Goal: Transaction & Acquisition: Download file/media

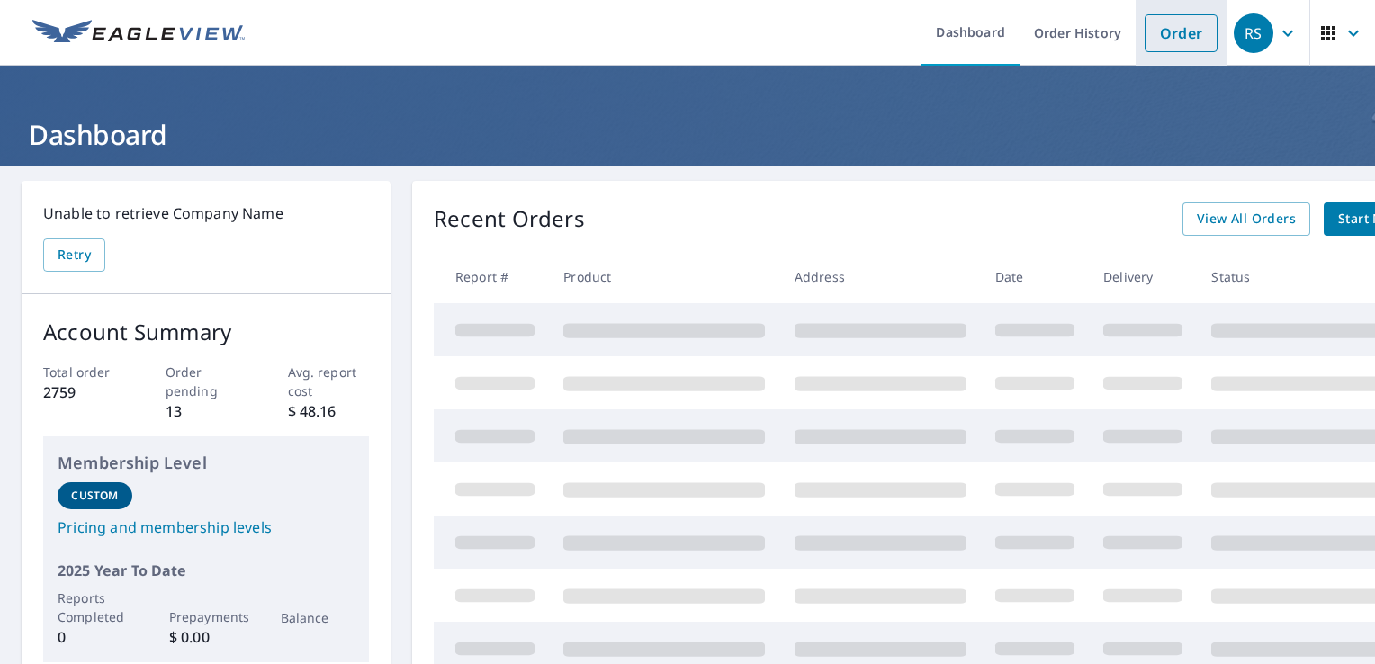
click at [1147, 34] on link "Order" at bounding box center [1181, 33] width 73 height 38
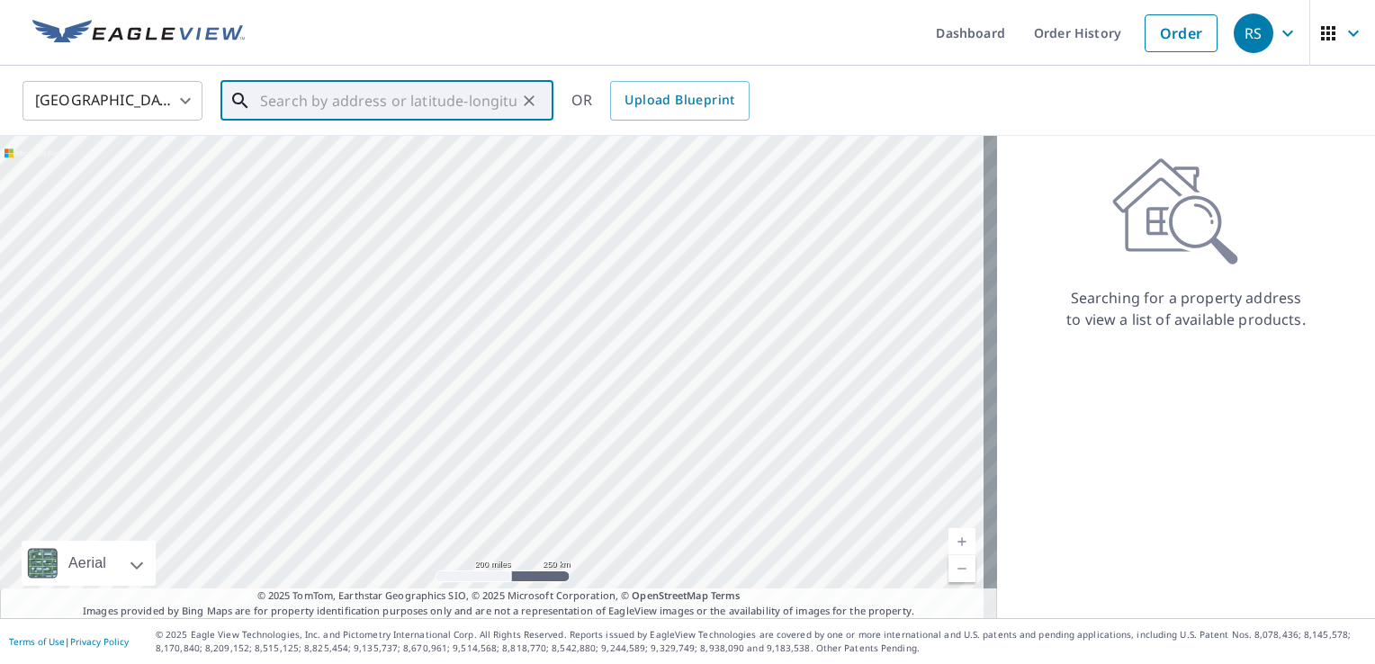
drag, startPoint x: 353, startPoint y: 99, endPoint x: 370, endPoint y: 95, distance: 17.5
click at [370, 95] on input "text" at bounding box center [388, 101] width 256 height 50
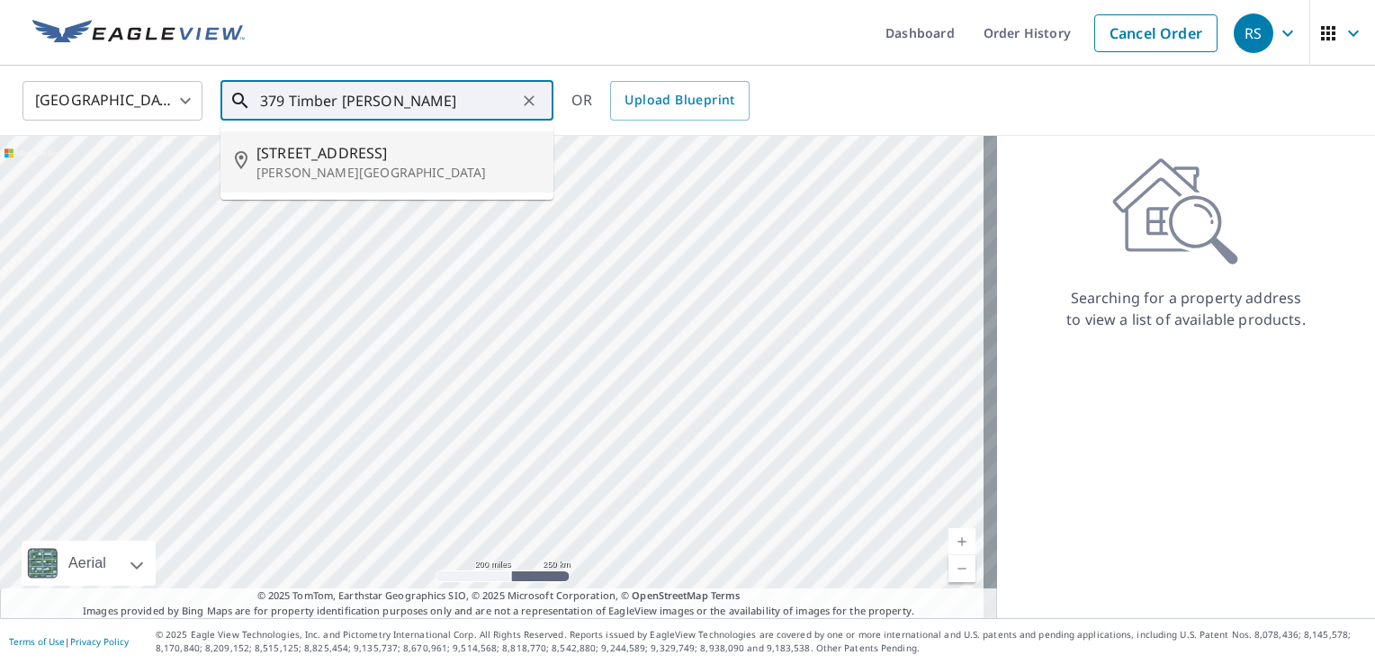
click at [328, 155] on span "[STREET_ADDRESS]" at bounding box center [397, 153] width 283 height 22
type input "[STREET_ADDRESS][PERSON_NAME]"
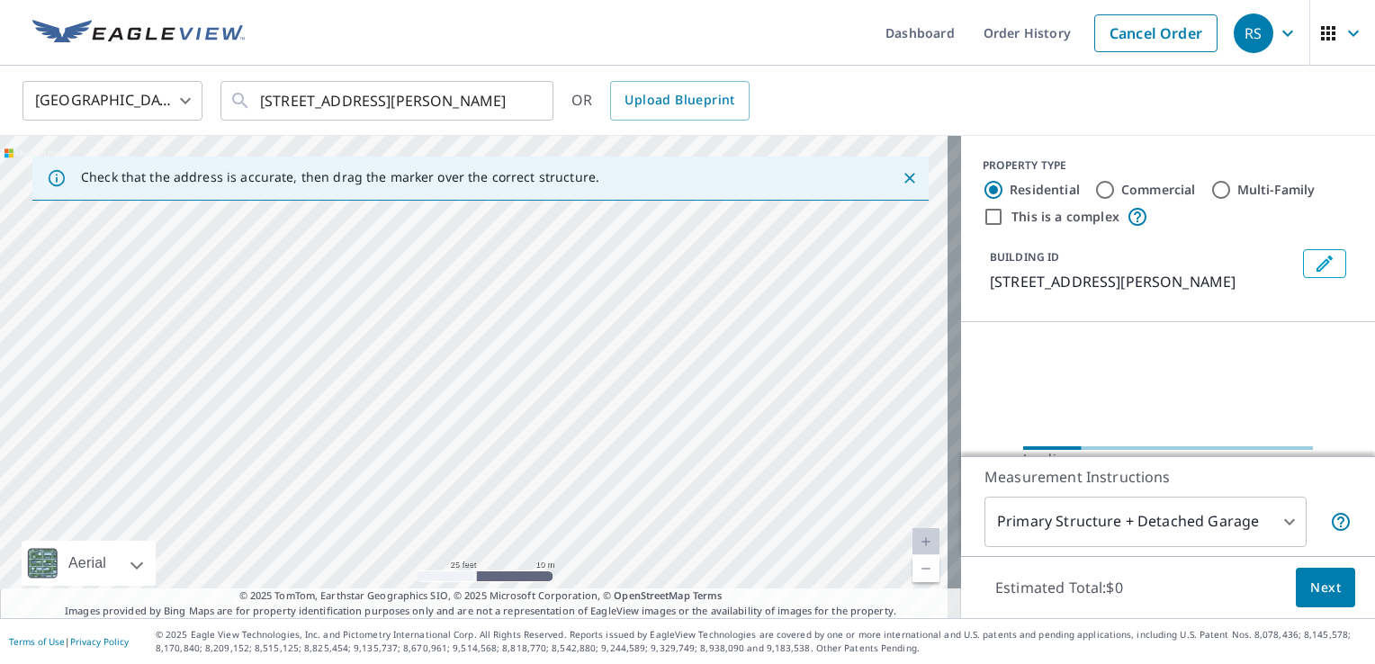
drag, startPoint x: 417, startPoint y: 398, endPoint x: 603, endPoint y: 663, distance: 324.3
click at [624, 663] on html "RS RS Dashboard Order History Cancel Order RS [GEOGRAPHIC_DATA] [GEOGRAPHIC_DAT…" at bounding box center [687, 332] width 1375 height 664
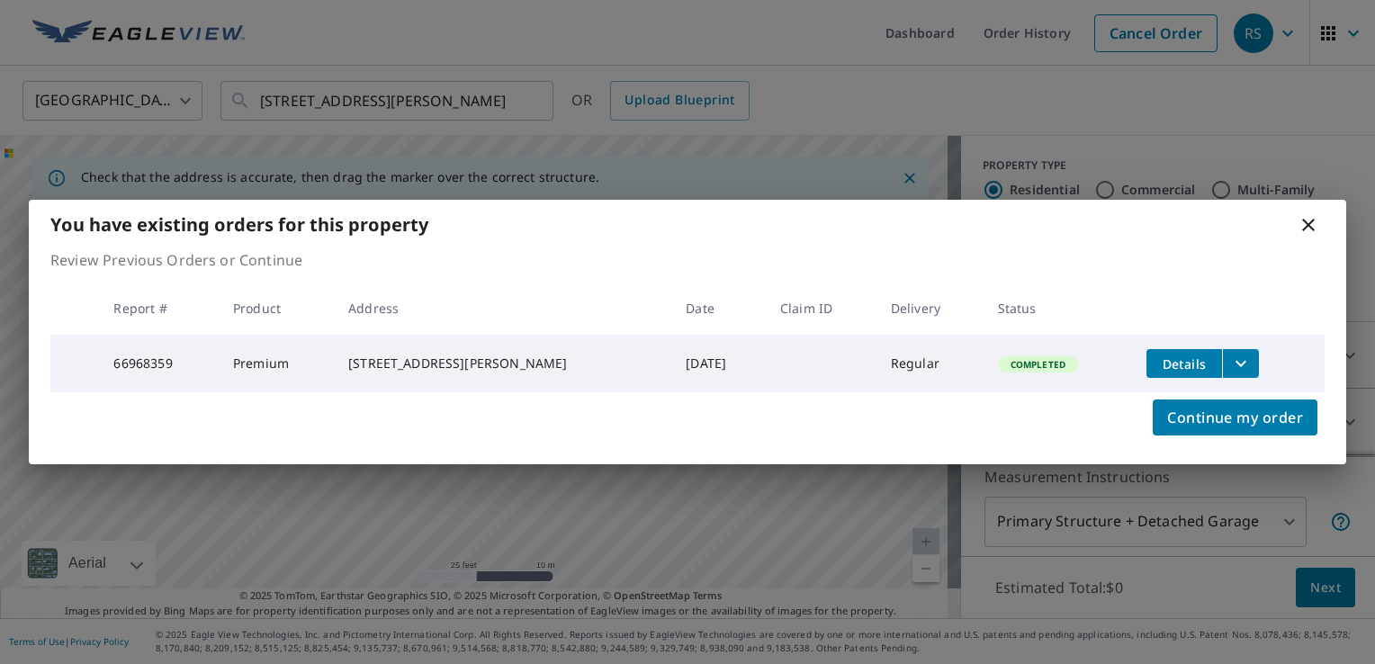
click at [1182, 363] on span "Details" at bounding box center [1184, 363] width 54 height 17
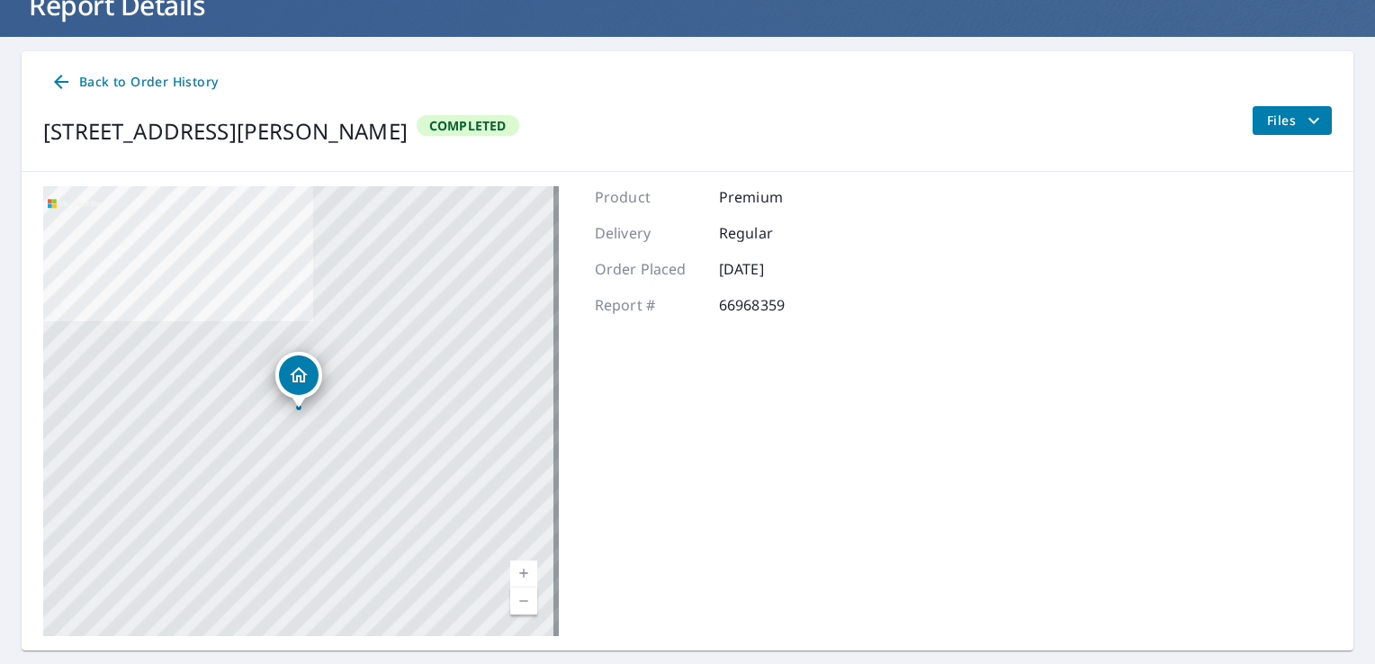
scroll to position [175, 0]
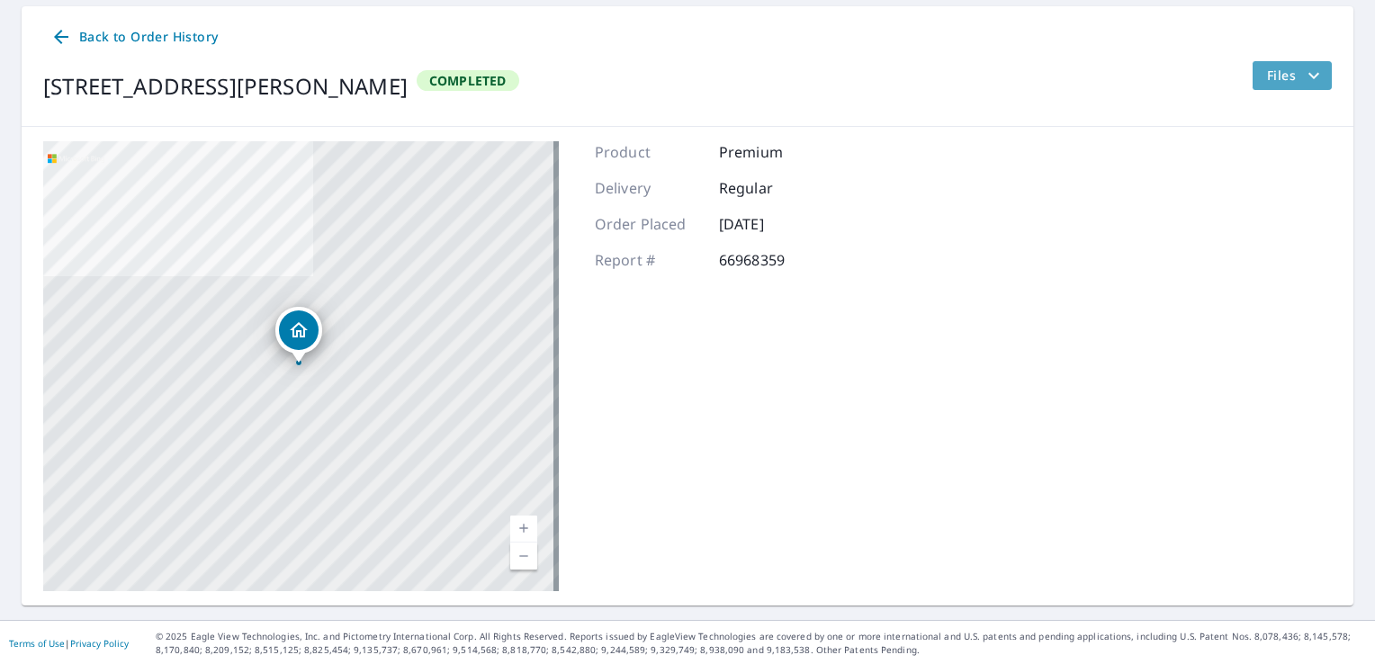
click at [1270, 78] on span "Files" at bounding box center [1296, 76] width 58 height 22
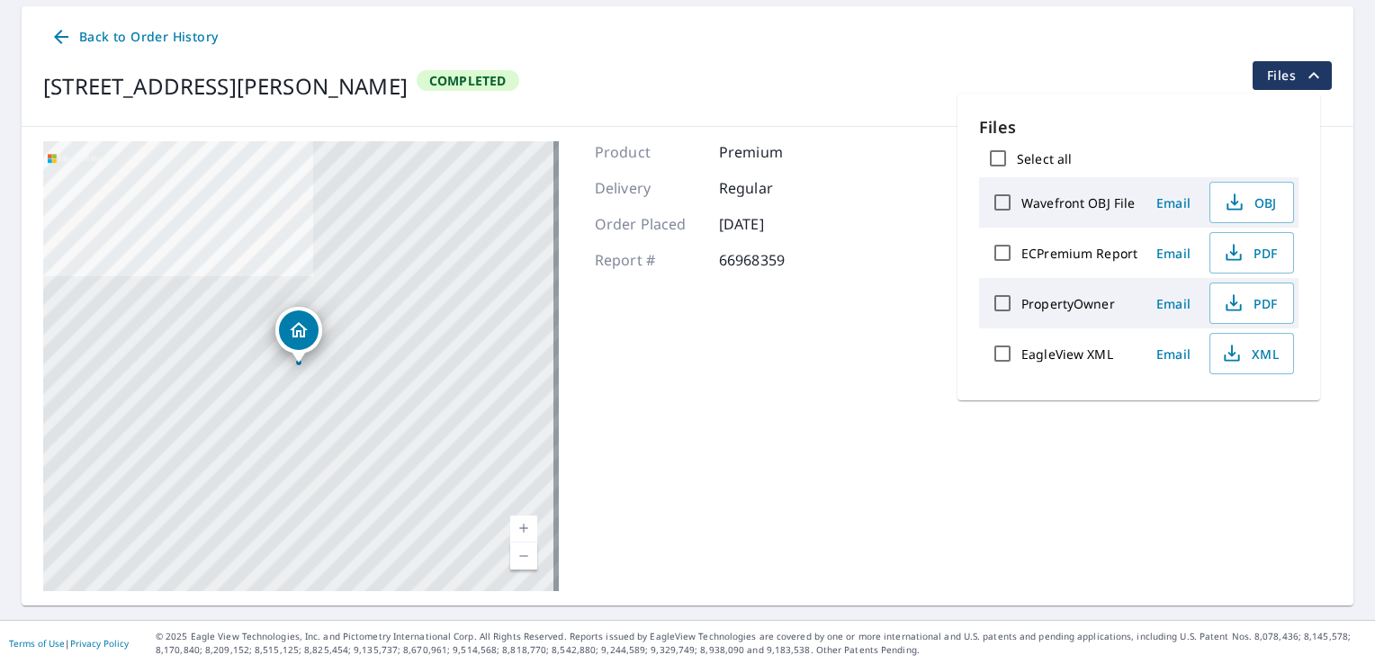
click at [1074, 261] on div "ECPremium Report" at bounding box center [1061, 253] width 154 height 38
click at [1236, 249] on icon "button" at bounding box center [1234, 253] width 22 height 22
